Goal: Transaction & Acquisition: Download file/media

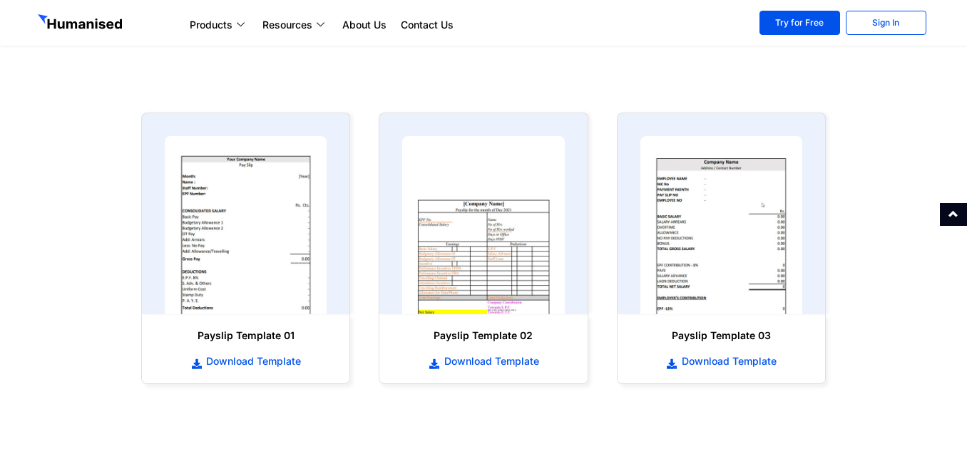
scroll to position [642, 0]
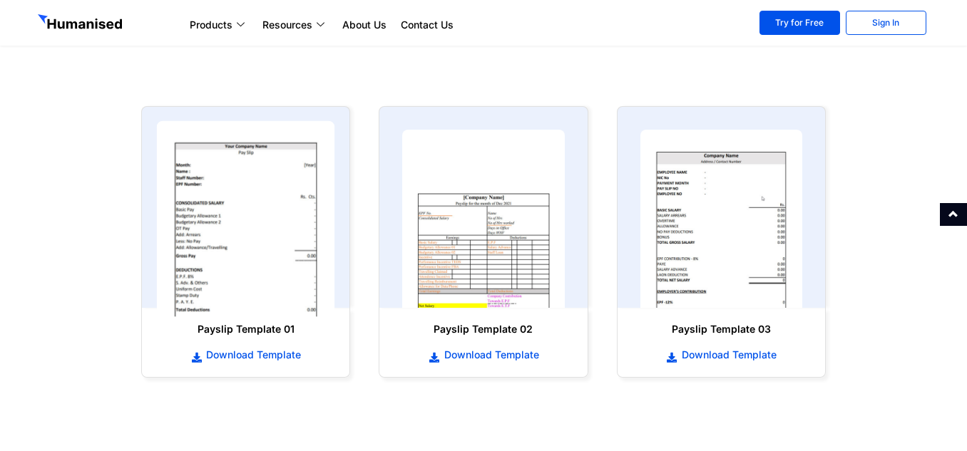
click at [240, 228] on img at bounding box center [246, 219] width 178 height 196
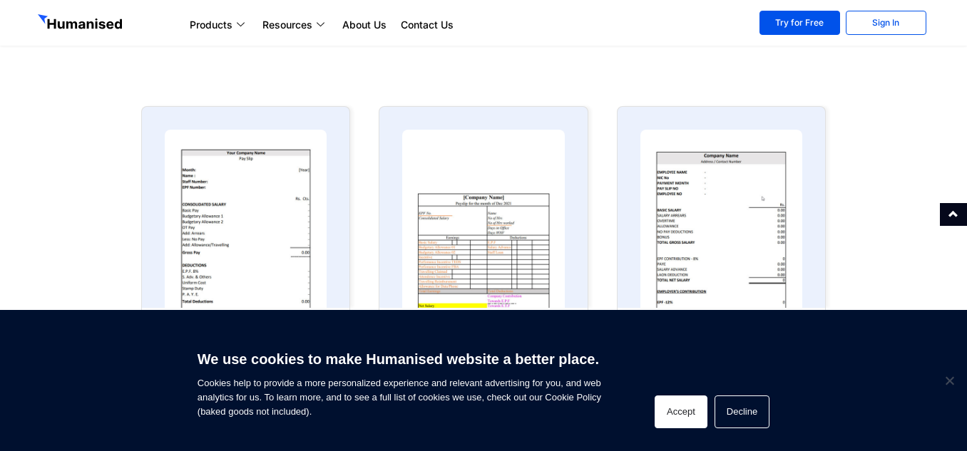
click at [675, 409] on button "Accept" at bounding box center [681, 412] width 53 height 33
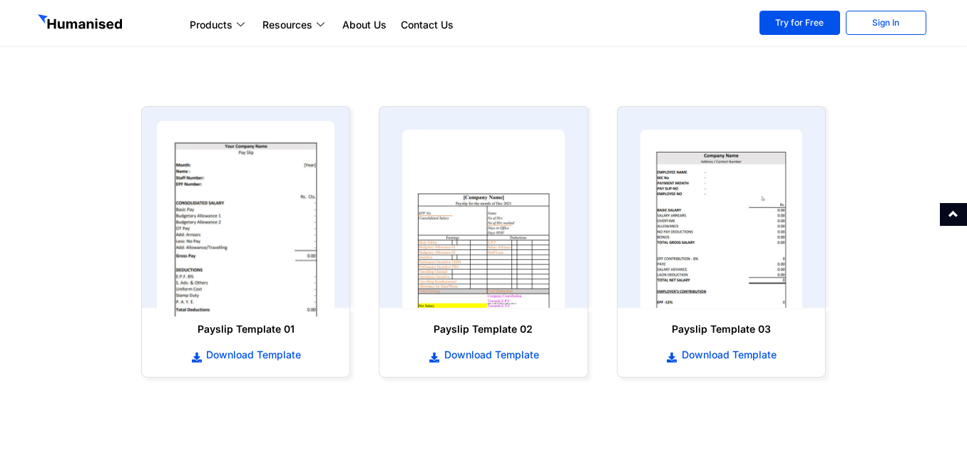
click at [224, 242] on img at bounding box center [246, 219] width 178 height 196
click at [260, 234] on img at bounding box center [246, 219] width 178 height 196
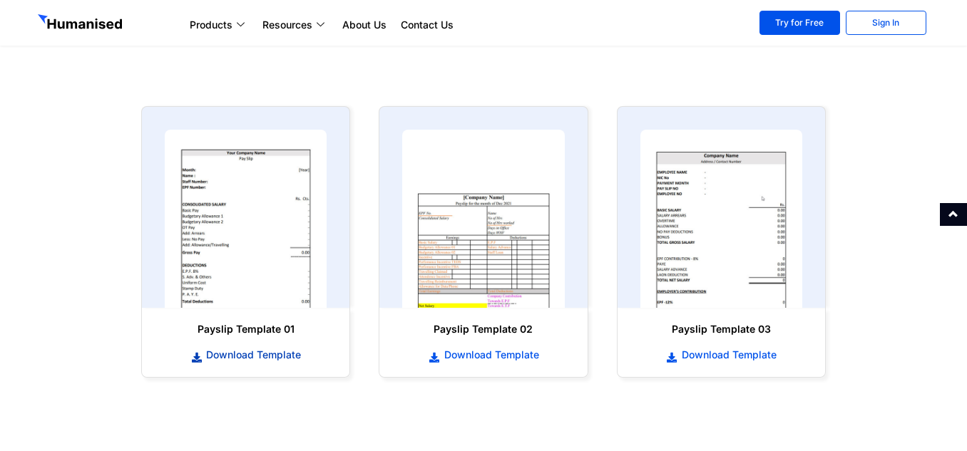
click at [243, 357] on span "Download Template" at bounding box center [252, 355] width 98 height 14
click at [226, 357] on span "Download Template" at bounding box center [252, 355] width 98 height 14
click at [470, 354] on span "Download Template" at bounding box center [490, 355] width 98 height 14
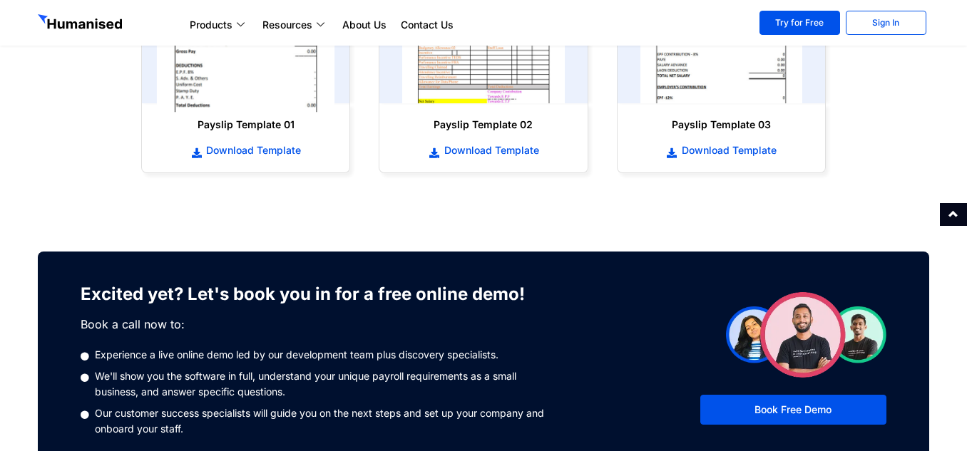
scroll to position [856, 0]
